Goal: Task Accomplishment & Management: Contribute content

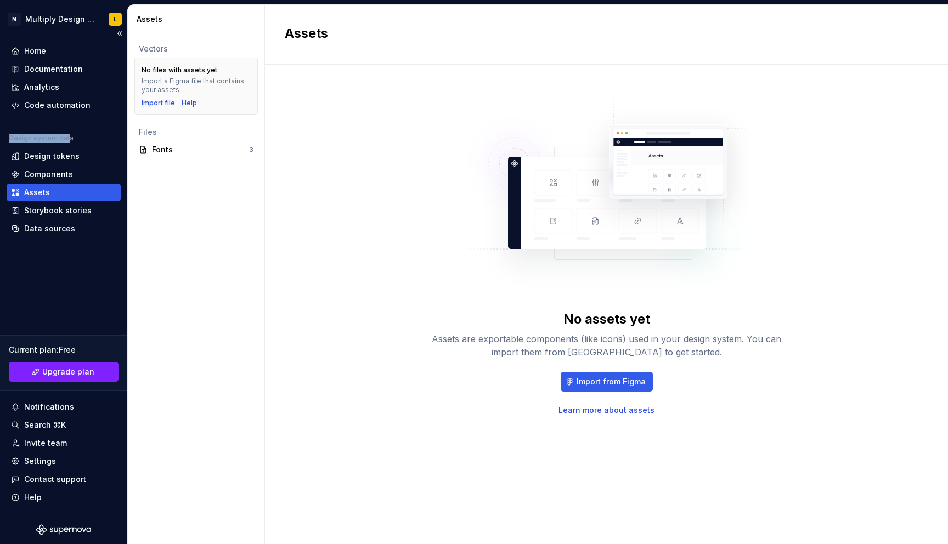
drag, startPoint x: 69, startPoint y: 140, endPoint x: 0, endPoint y: 138, distance: 68.6
click at [0, 138] on div "Home Documentation Analytics Code automation Design system data Design tokens C…" at bounding box center [63, 274] width 127 height 482
drag, startPoint x: 72, startPoint y: 139, endPoint x: 0, endPoint y: 139, distance: 72.4
click at [0, 139] on div "Home Documentation Analytics Code automation Design system data Design tokens C…" at bounding box center [63, 274] width 127 height 482
click at [19, 70] on icon at bounding box center [15, 69] width 9 height 9
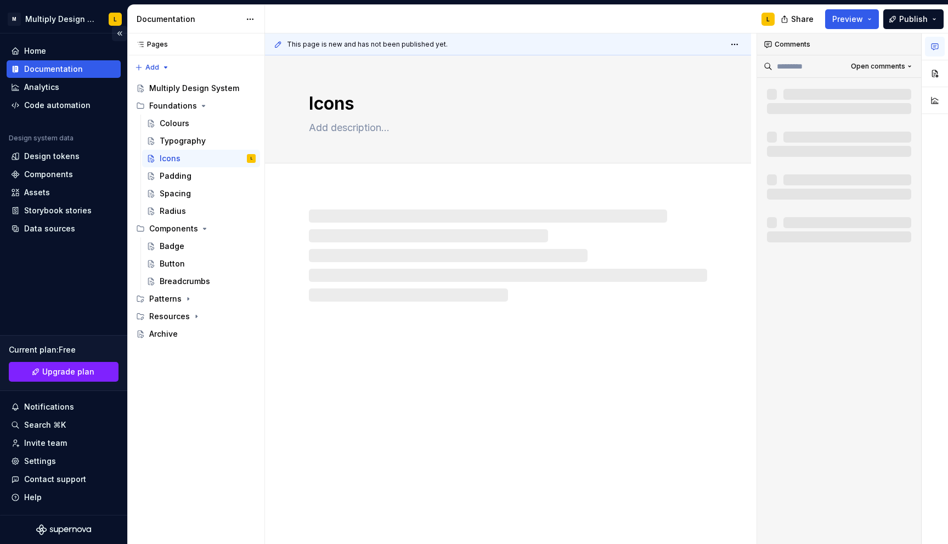
click at [120, 30] on button "Collapse sidebar" at bounding box center [119, 33] width 15 height 15
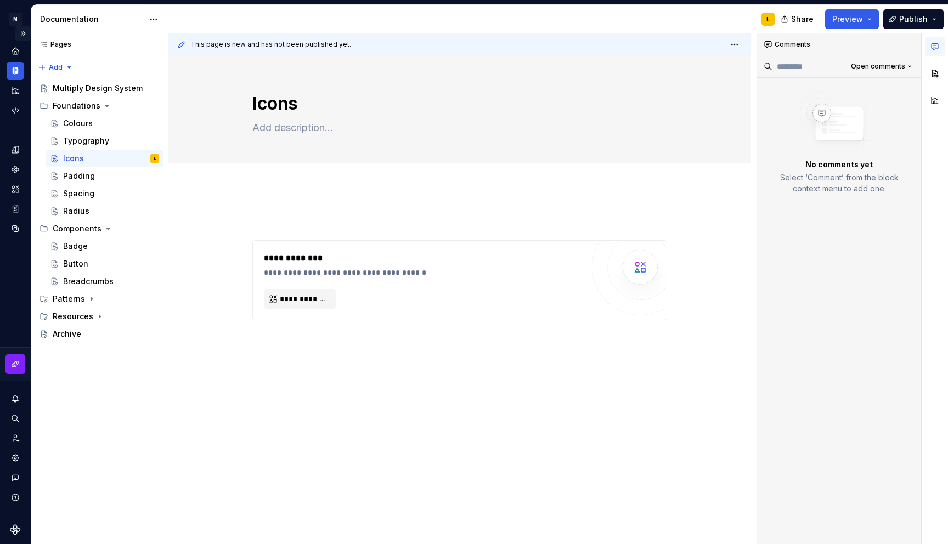
click at [24, 31] on button "Expand sidebar" at bounding box center [22, 33] width 15 height 15
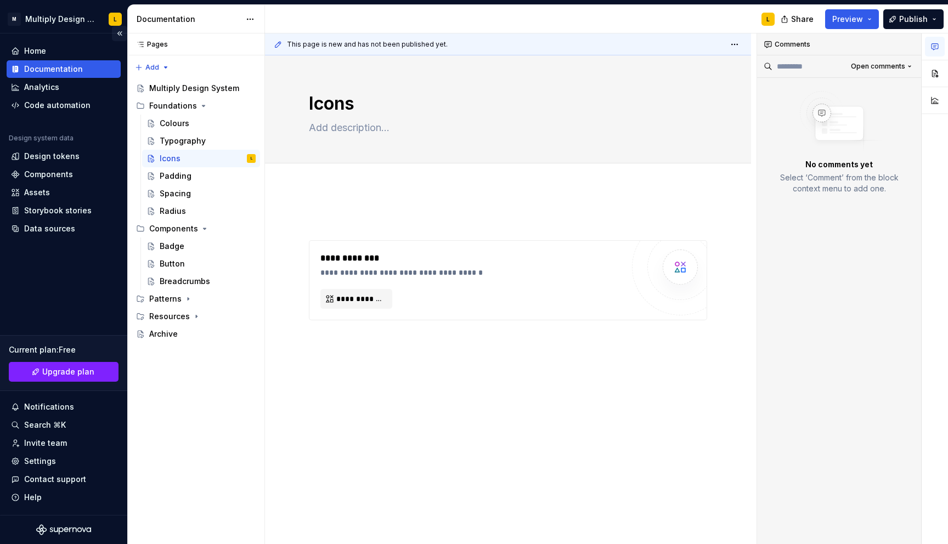
click at [119, 36] on button "Collapse sidebar" at bounding box center [119, 33] width 15 height 15
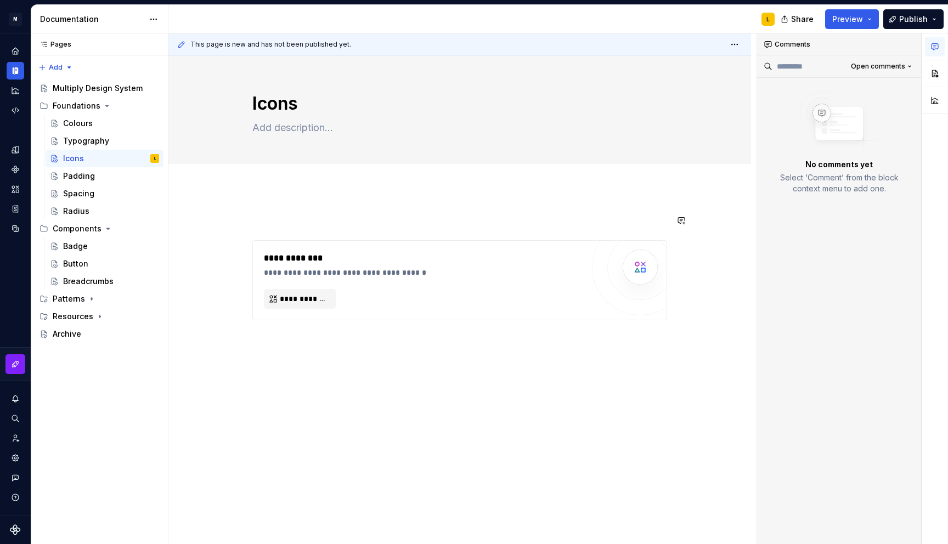
click at [273, 200] on div "**********" at bounding box center [459, 342] width 583 height 309
type textarea "*"
